Goal: Task Accomplishment & Management: Manage account settings

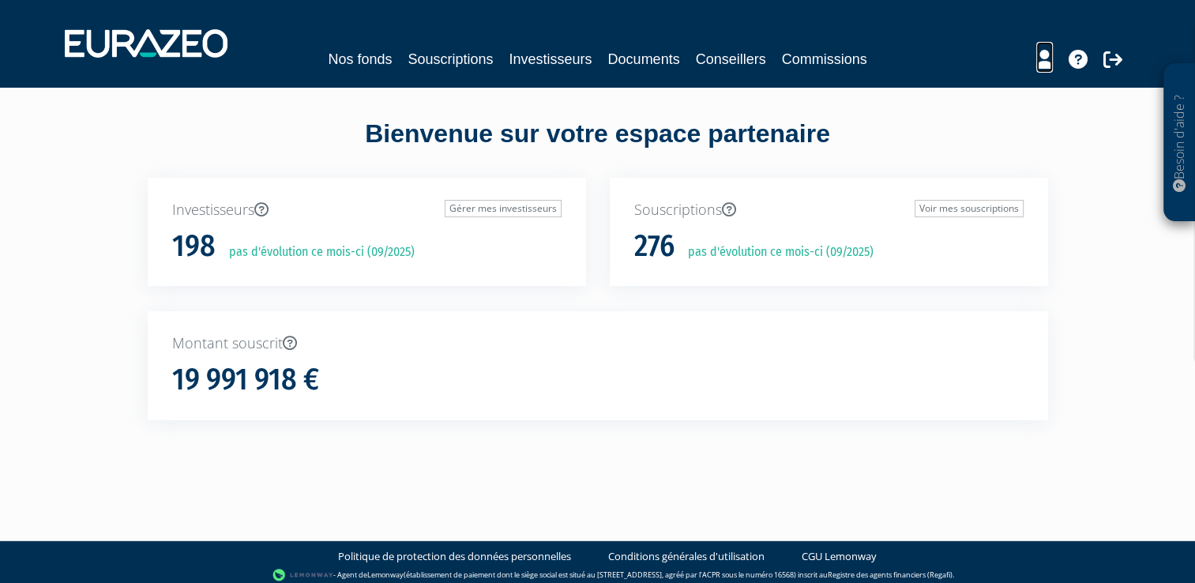
click at [1043, 61] on icon at bounding box center [1044, 59] width 17 height 19
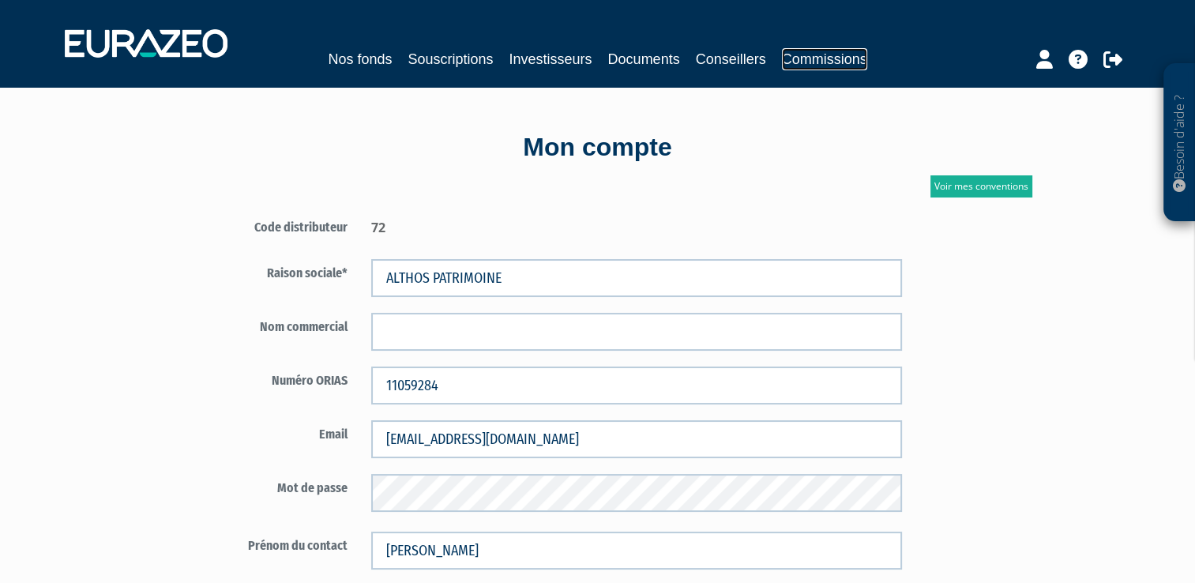
click at [812, 66] on link "Commissions" at bounding box center [824, 59] width 85 height 22
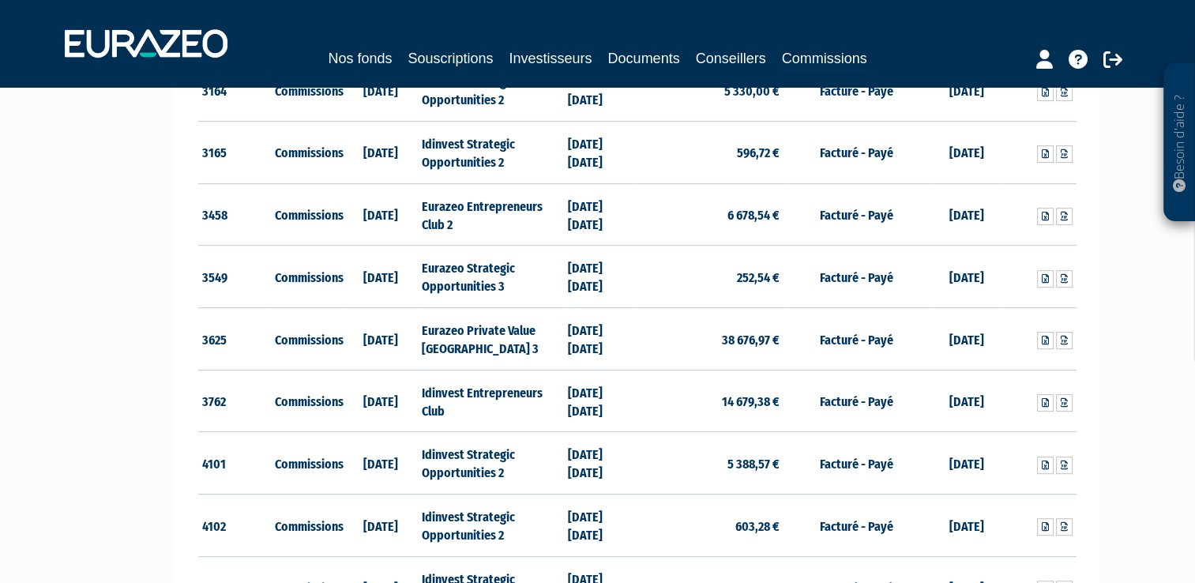
scroll to position [730, 0]
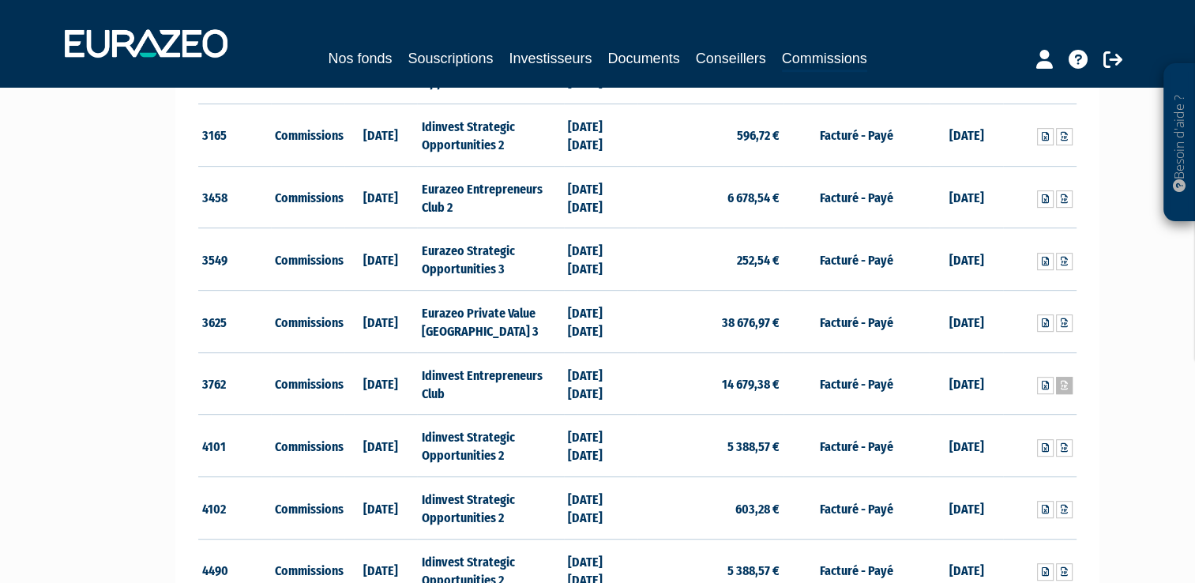
click at [1062, 384] on icon at bounding box center [1064, 385] width 7 height 9
click at [1046, 383] on icon at bounding box center [1045, 385] width 7 height 9
